Goal: Task Accomplishment & Management: Use online tool/utility

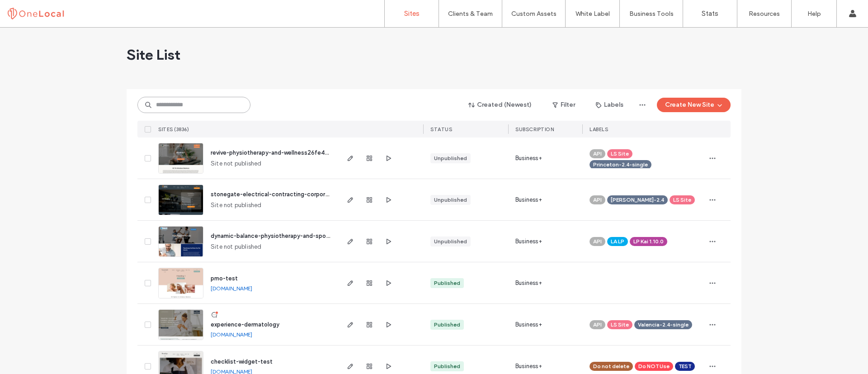
click at [211, 106] on input at bounding box center [193, 105] width 113 height 16
click at [221, 98] on input at bounding box center [193, 105] width 113 height 16
type input "******"
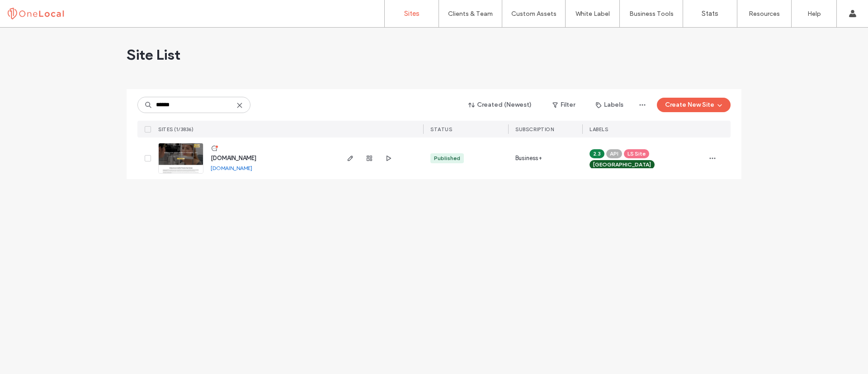
click at [213, 149] on icon at bounding box center [214, 148] width 7 height 7
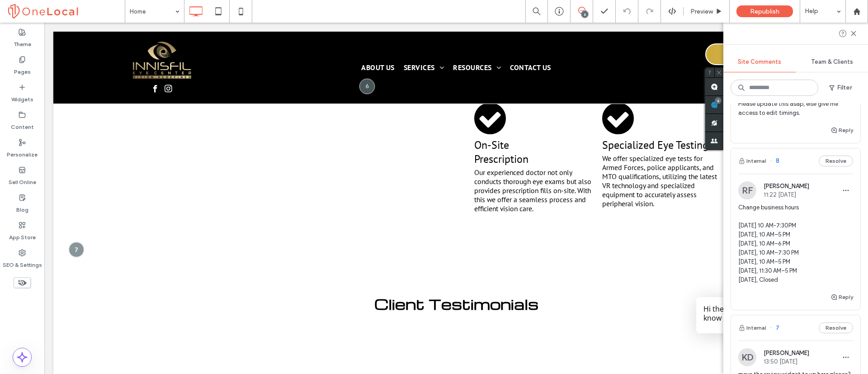
scroll to position [203, 0]
copy span "Change business hours [DATE] 10 AM-7:30PM [DATE], 10 AM–5 PM [DATE], 10 AM–6 PM…"
drag, startPoint x: 737, startPoint y: 216, endPoint x: 794, endPoint y: 287, distance: 91.0
click at [794, 287] on div "RF [PERSON_NAME] 11:22 [DATE] Change business hours [DATE] 10 AM-7:30PM [DATE],…" at bounding box center [795, 237] width 129 height 110
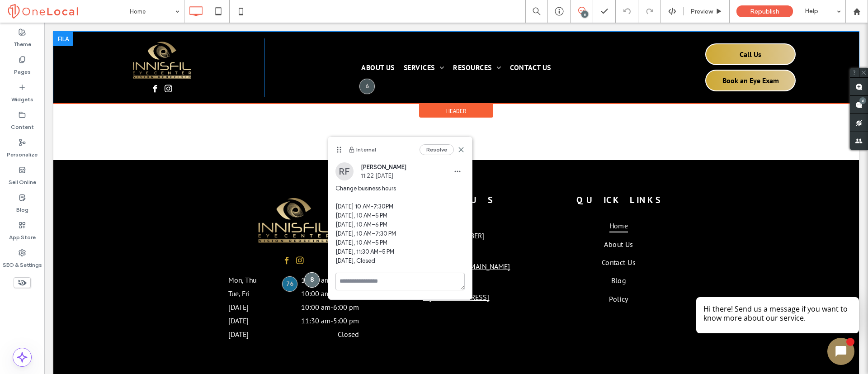
scroll to position [0, 0]
